Goal: Use online tool/utility: Utilize a website feature to perform a specific function

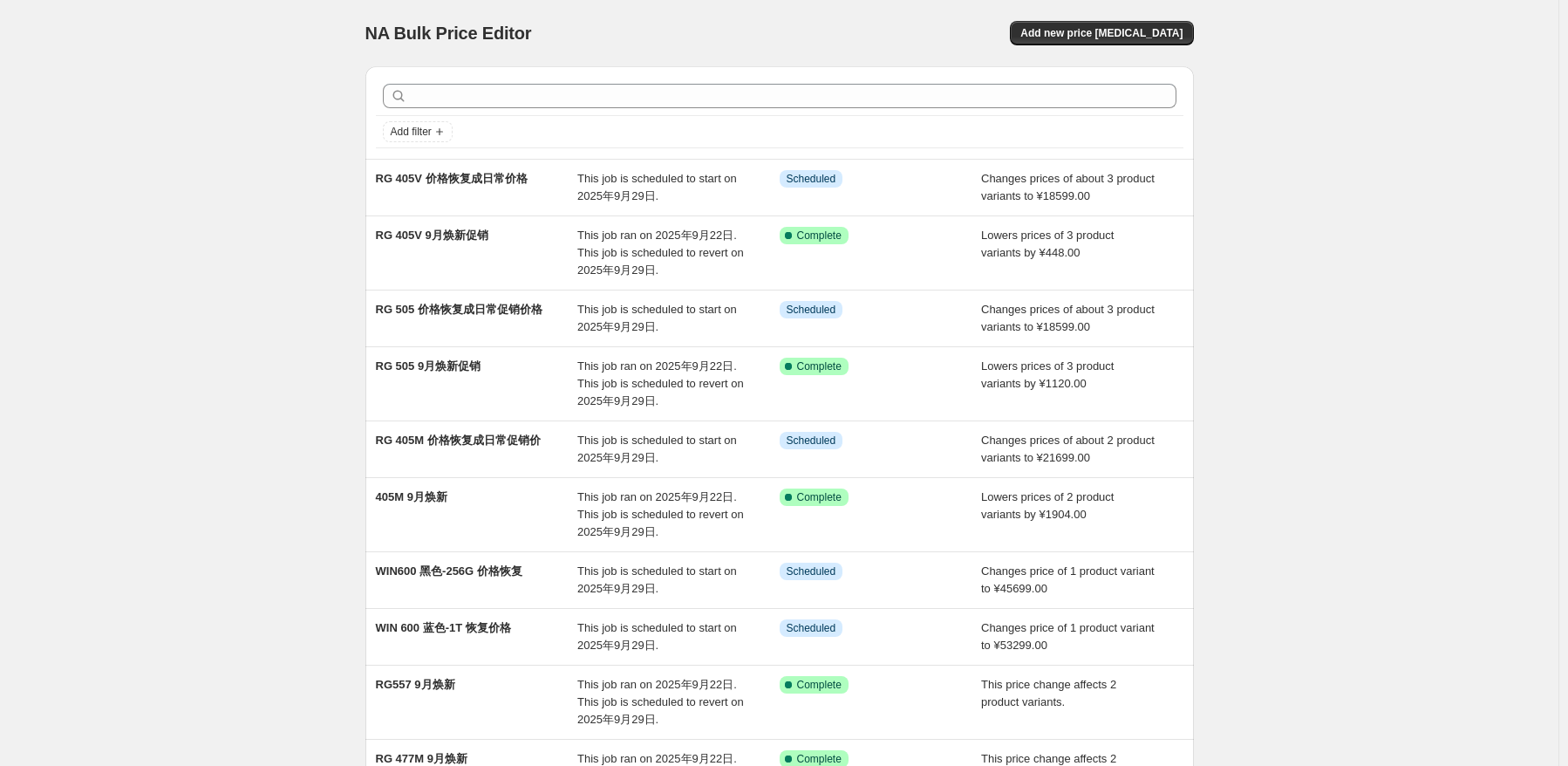
click at [1330, 195] on div "NA Bulk Price Editor. This page is ready NA Bulk Price Editor Add new price [ME…" at bounding box center [778, 493] width 1558 height 986
click at [1181, 42] on button "Add new price [MEDICAL_DATA]" at bounding box center [1101, 33] width 183 height 25
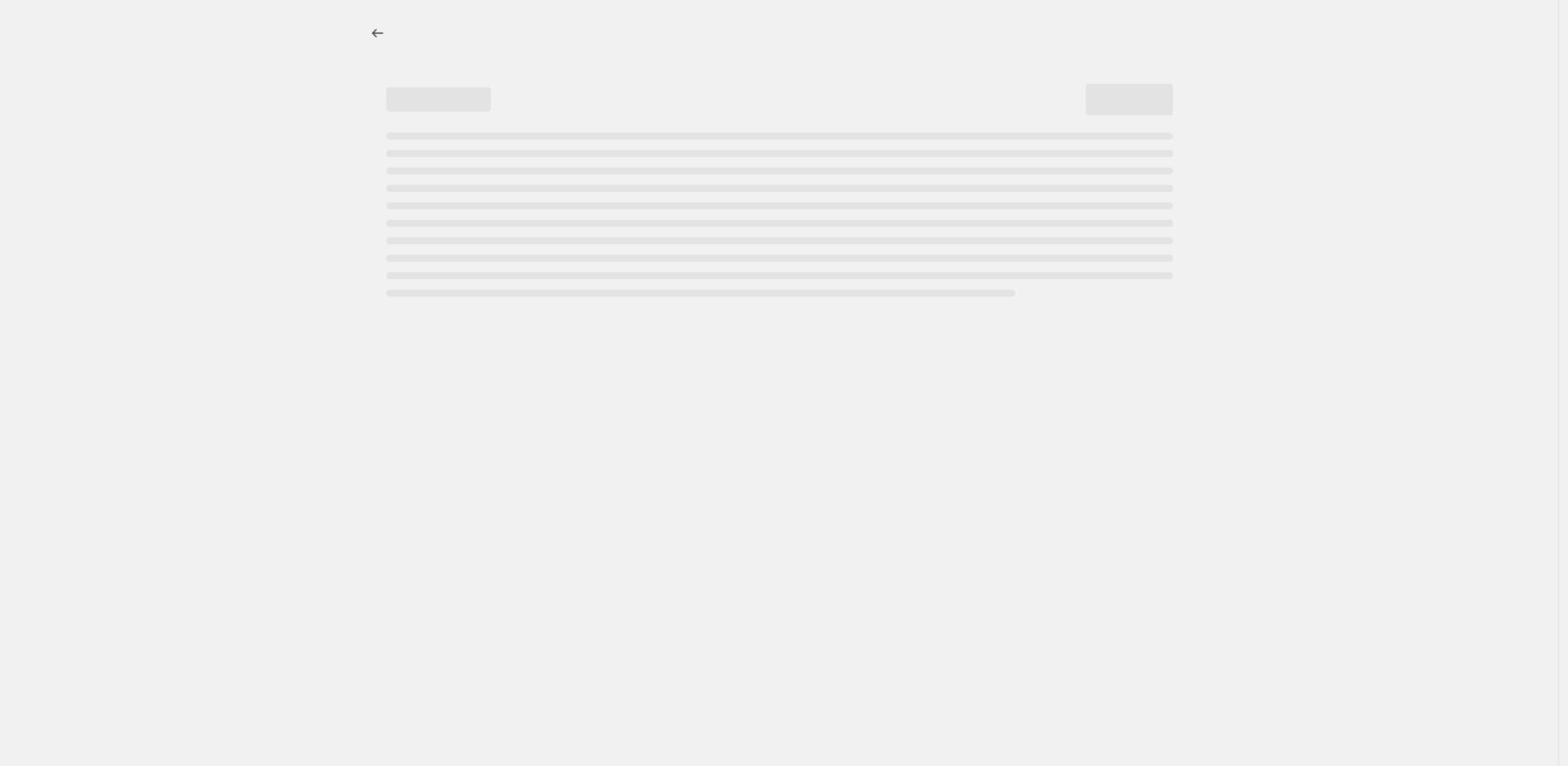
select select "percentage"
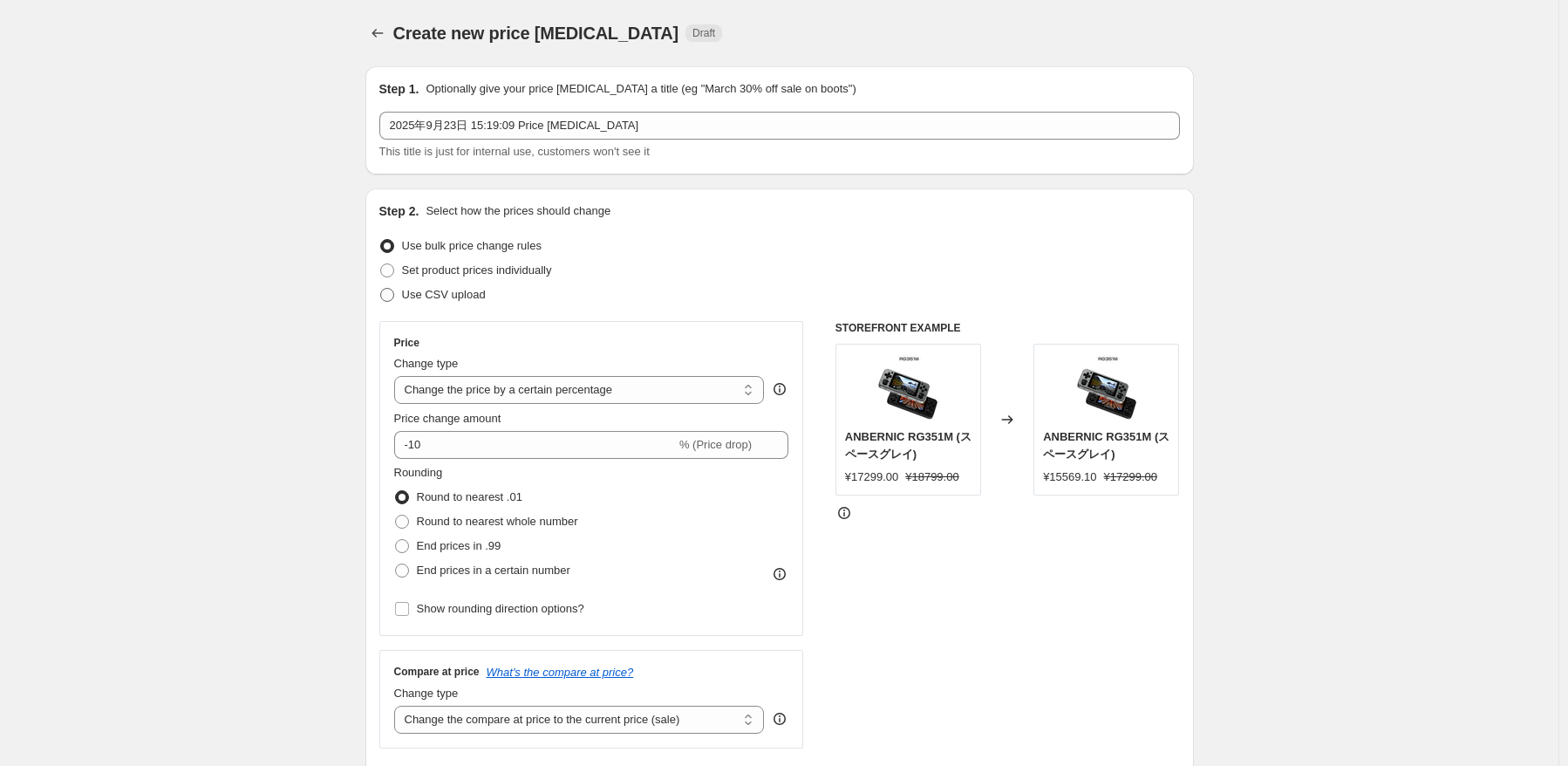
click at [460, 289] on span "Use CSV upload" at bounding box center [443, 294] width 84 height 13
click at [381, 289] on input "Use CSV upload" at bounding box center [381, 288] width 1 height 1
radio input "true"
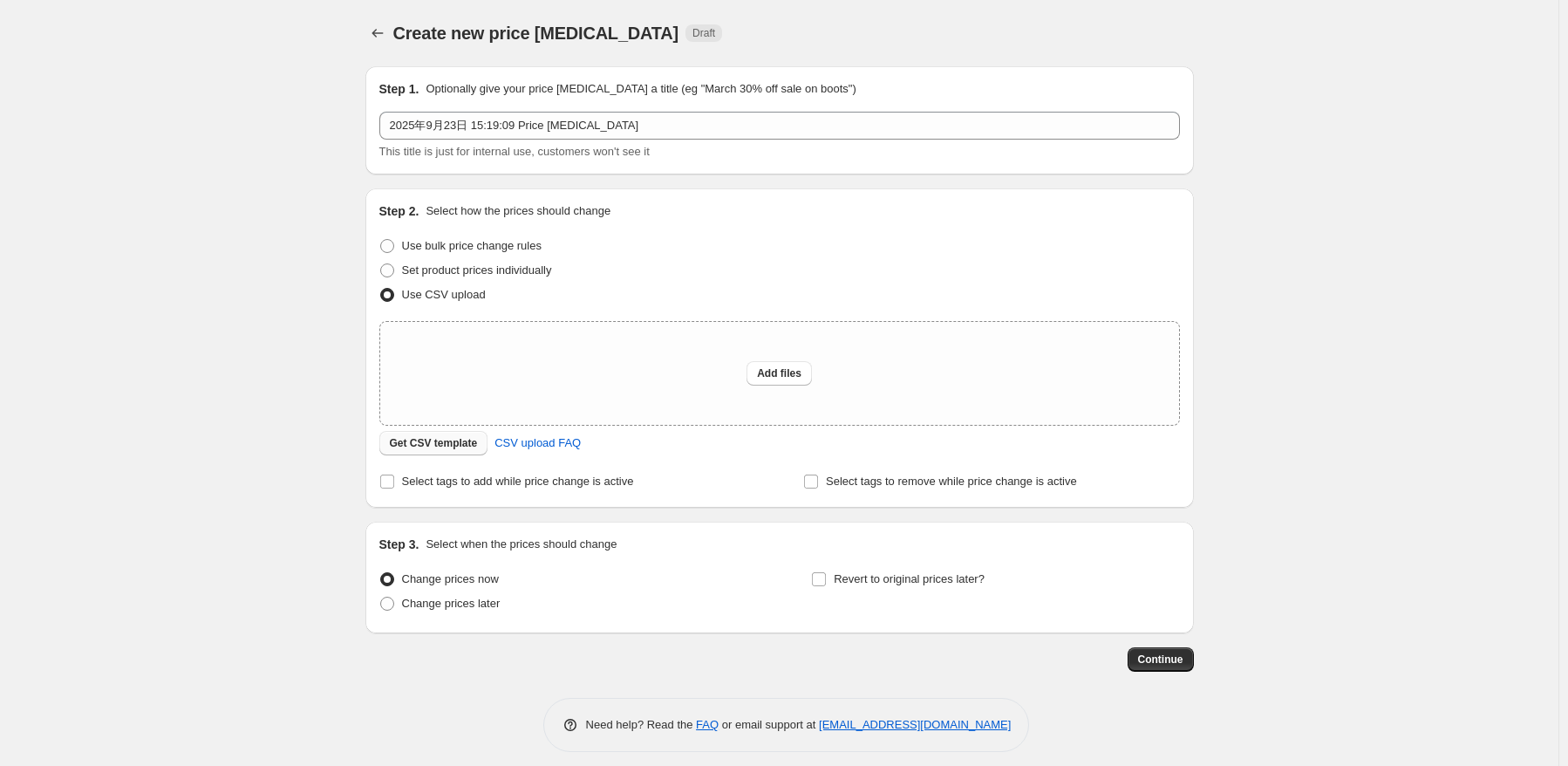
click at [475, 441] on span "Get CSV template" at bounding box center [434, 442] width 88 height 14
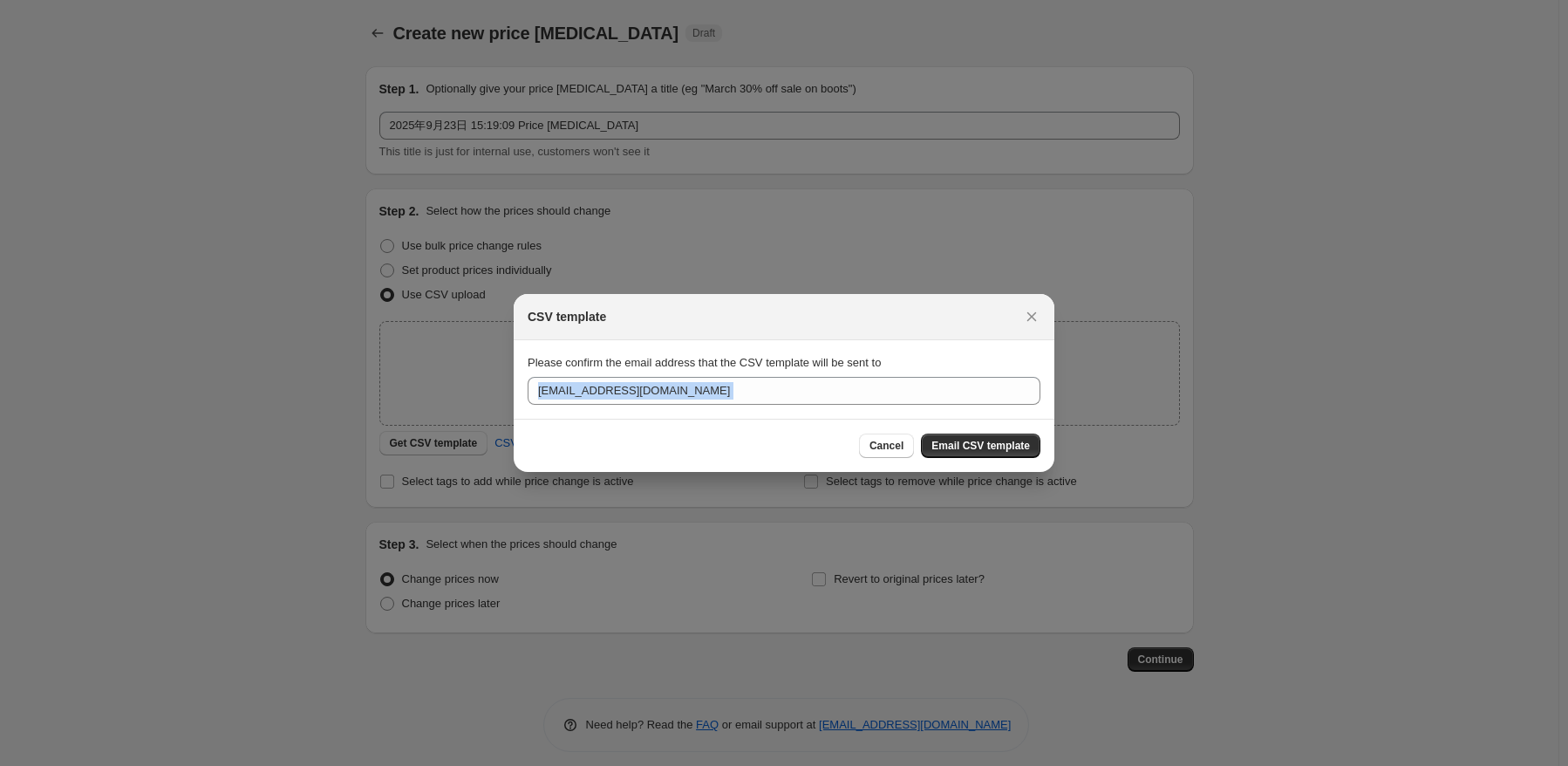
drag, startPoint x: 731, startPoint y: 409, endPoint x: 422, endPoint y: 393, distance: 309.4
click at [352, 765] on div "CSV template Please confirm the email address that the CSV template will be sen…" at bounding box center [784, 778] width 1568 height 0
click at [696, 404] on input "[EMAIL_ADDRESS][DOMAIN_NAME]" at bounding box center [784, 391] width 513 height 28
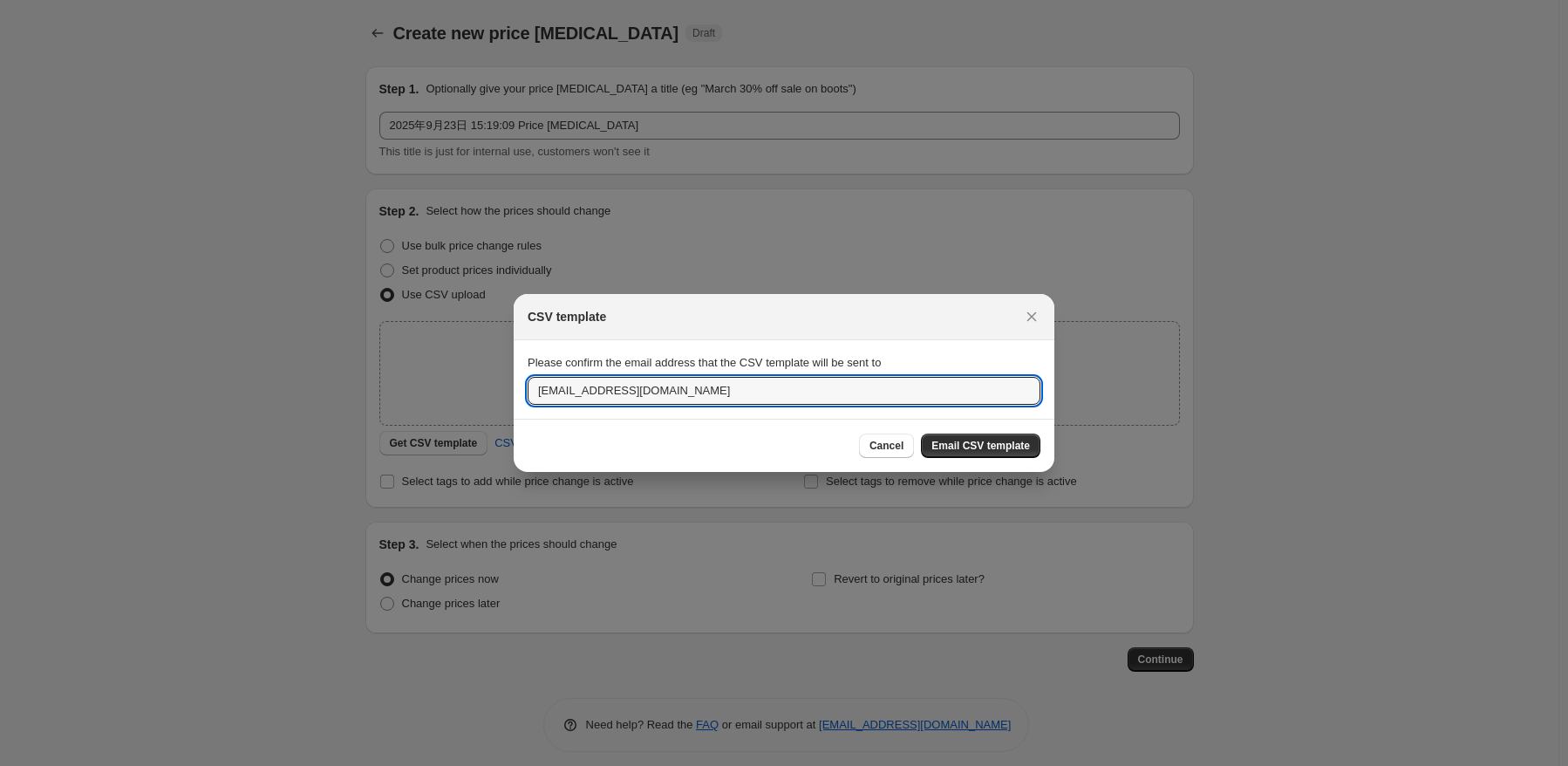
drag, startPoint x: 696, startPoint y: 394, endPoint x: 416, endPoint y: 394, distance: 280.0
click at [416, 765] on div "CSV template Please confirm the email address that the CSV template will be sen…" at bounding box center [784, 778] width 1568 height 0
type input "A"
type input "[EMAIL_ADDRESS][DOMAIN_NAME]"
click at [710, 456] on div "Cancel Email CSV template" at bounding box center [784, 446] width 513 height 25
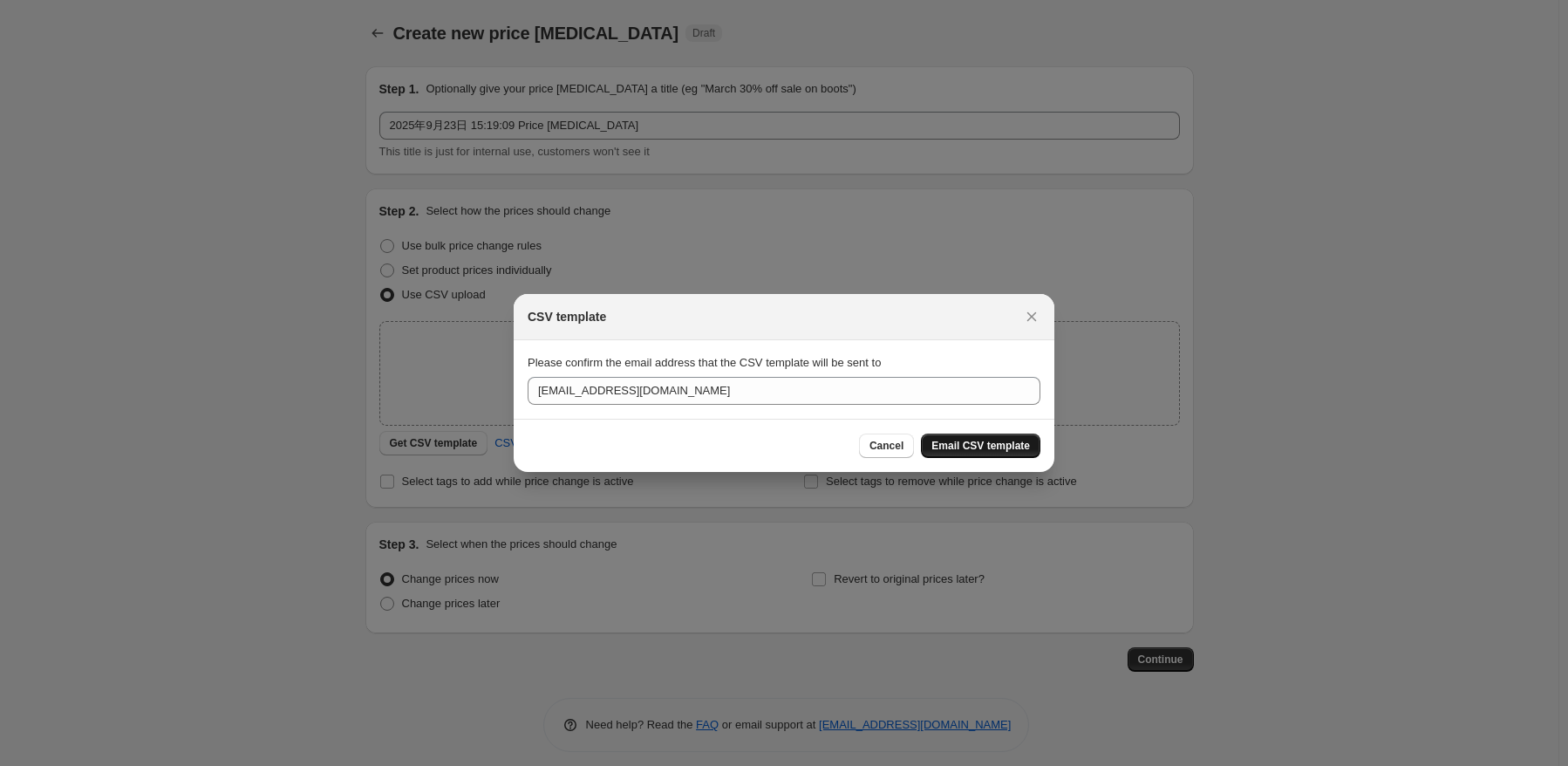
click at [977, 450] on span "Email CSV template" at bounding box center [980, 445] width 98 height 14
